Goal: Information Seeking & Learning: Learn about a topic

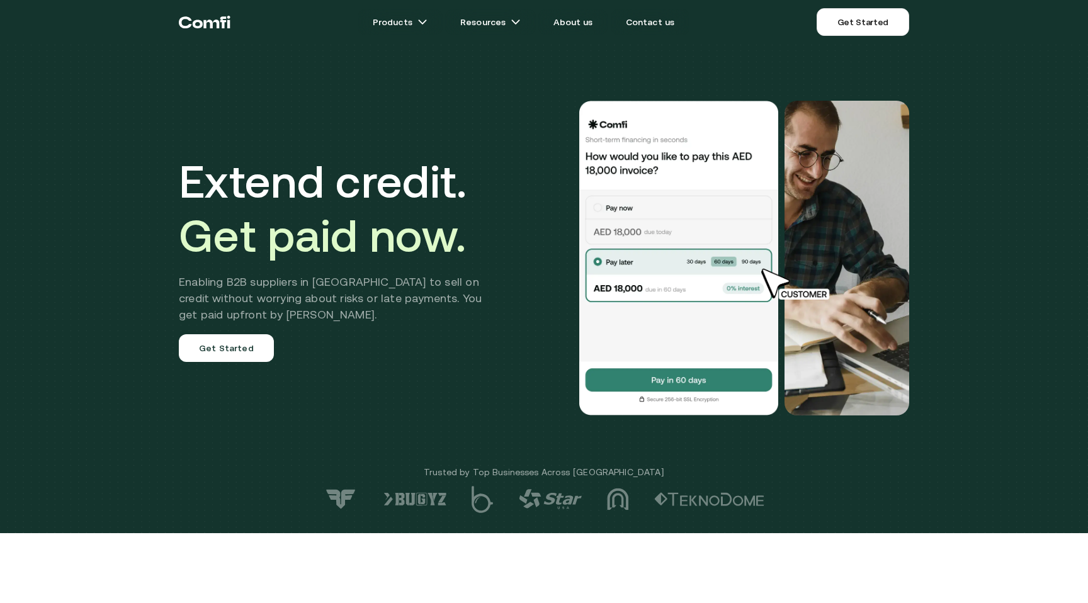
click at [302, 185] on h1 "Extend credit. Get paid now." at bounding box center [340, 208] width 322 height 108
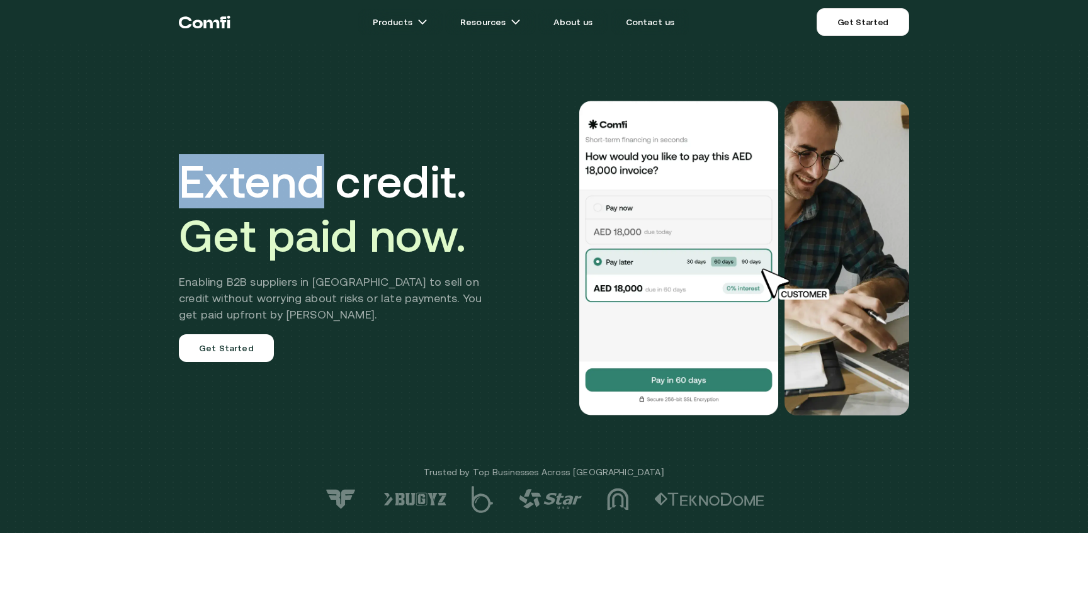
click at [302, 185] on h1 "Extend credit. Get paid now." at bounding box center [340, 208] width 322 height 108
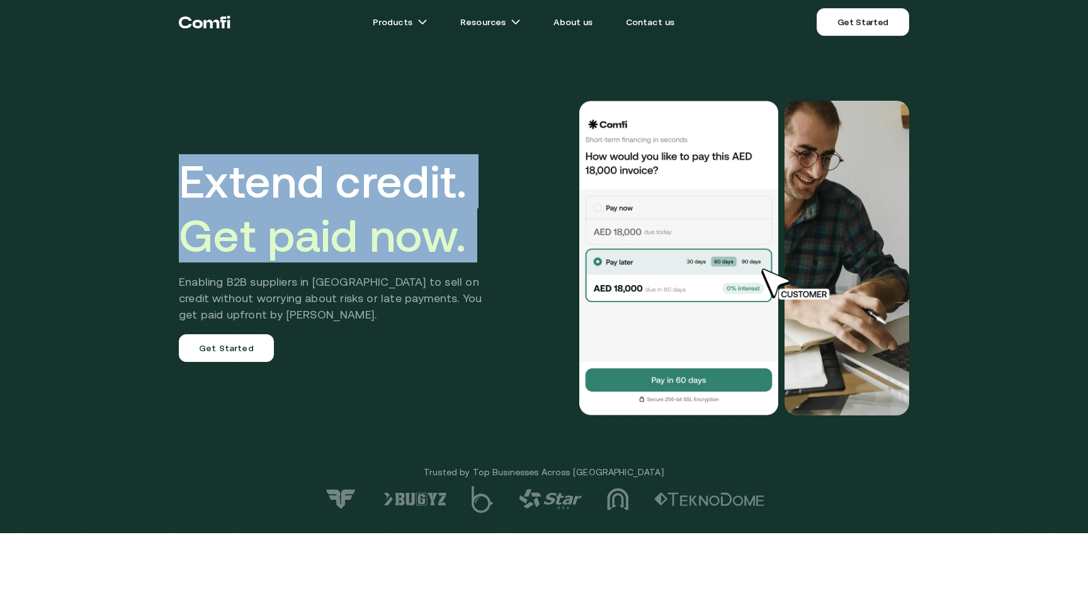
click at [302, 185] on h1 "Extend credit. Get paid now." at bounding box center [340, 208] width 322 height 108
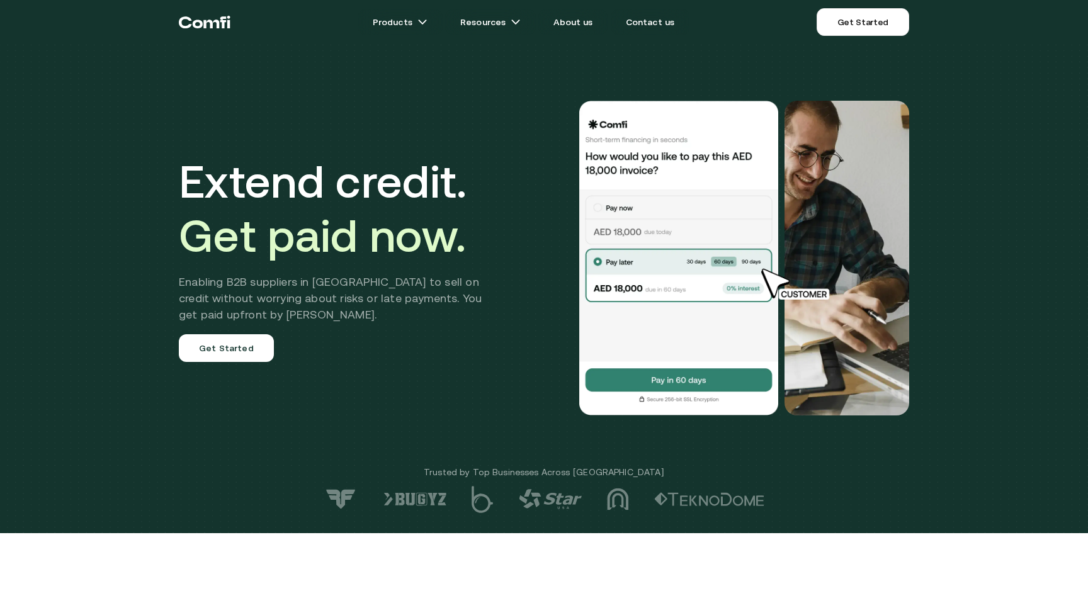
click at [309, 210] on span "Get paid now." at bounding box center [322, 236] width 287 height 52
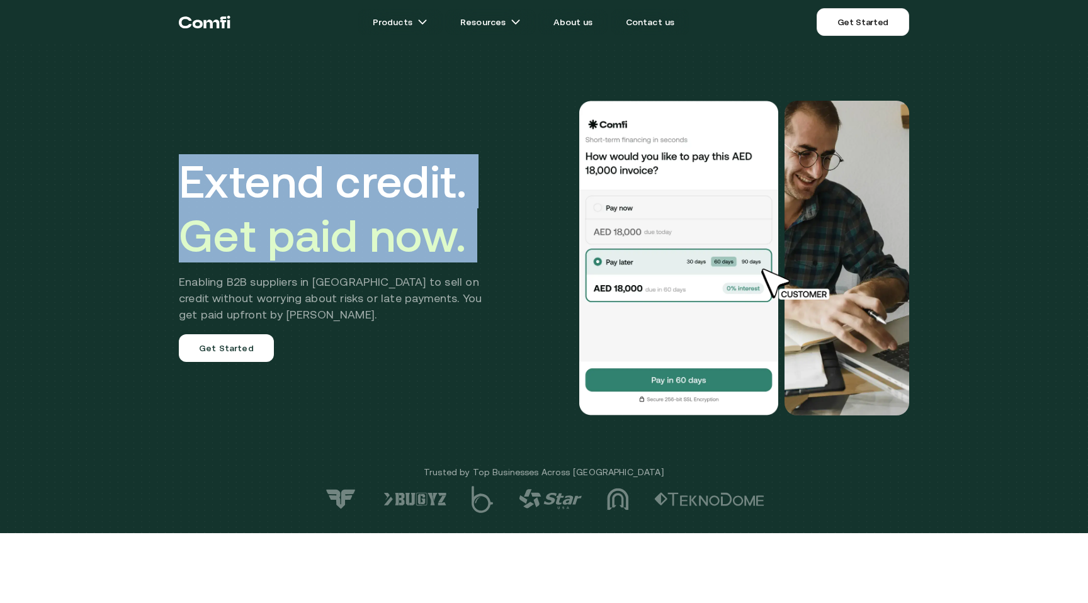
click at [309, 210] on span "Get paid now." at bounding box center [322, 236] width 287 height 52
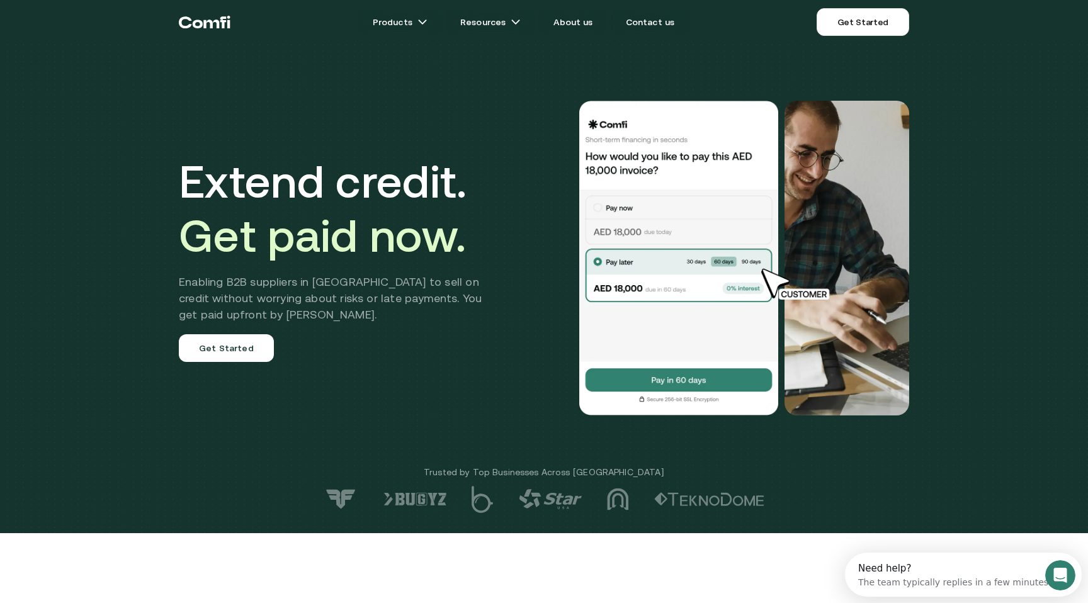
click at [375, 279] on h2 "Enabling B2B suppliers in [GEOGRAPHIC_DATA] to sell on credit without worrying …" at bounding box center [340, 298] width 322 height 49
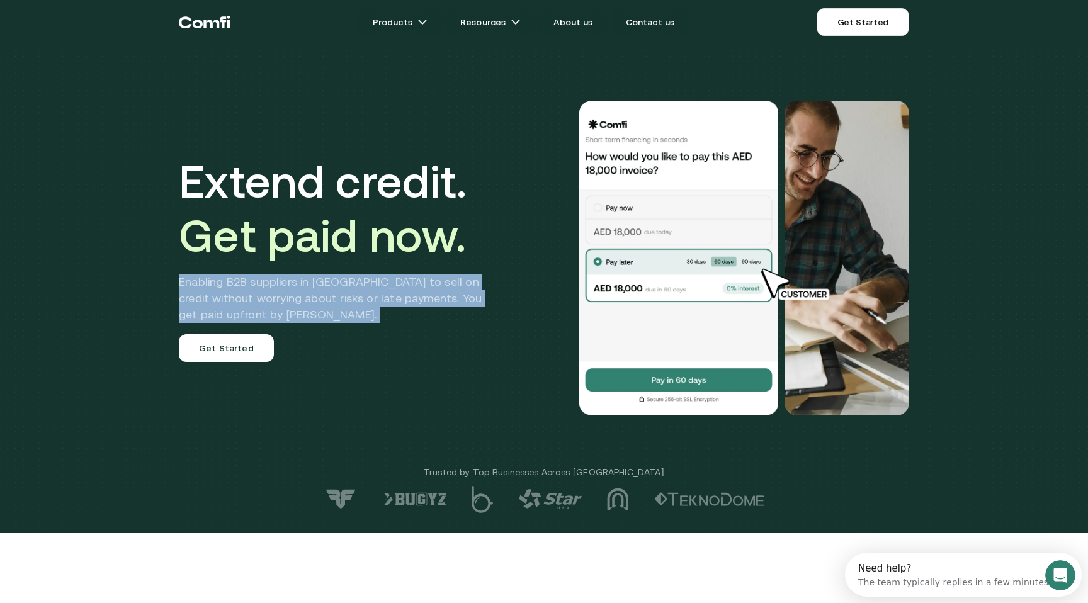
click at [375, 279] on h2 "Enabling B2B suppliers in [GEOGRAPHIC_DATA] to sell on credit without worrying …" at bounding box center [340, 298] width 322 height 49
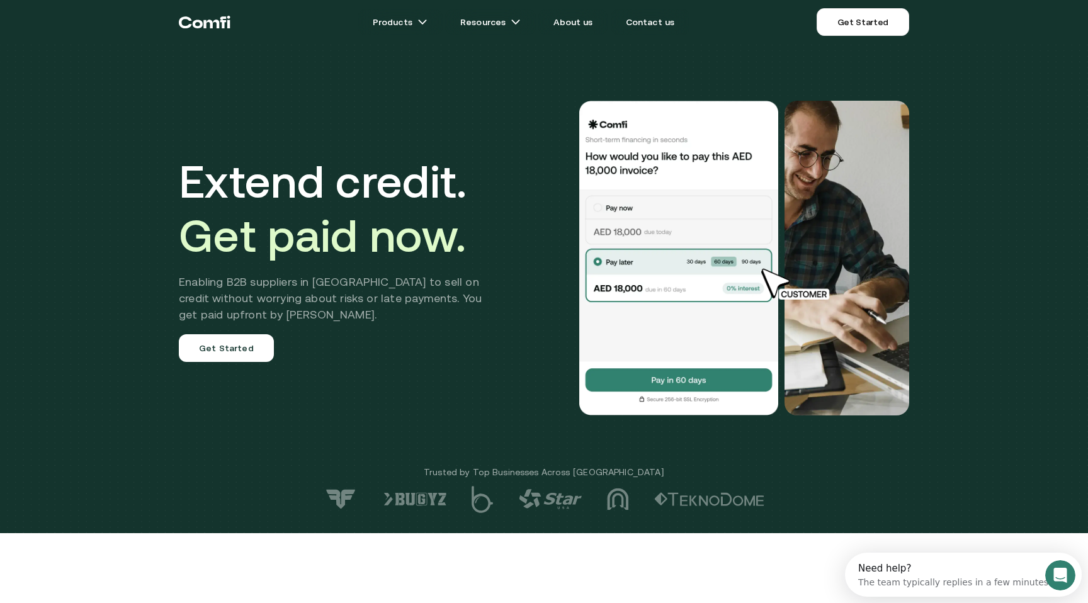
click at [392, 290] on h2 "Enabling B2B suppliers in [GEOGRAPHIC_DATA] to sell on credit without worrying …" at bounding box center [340, 298] width 322 height 49
